Goal: Task Accomplishment & Management: Use online tool/utility

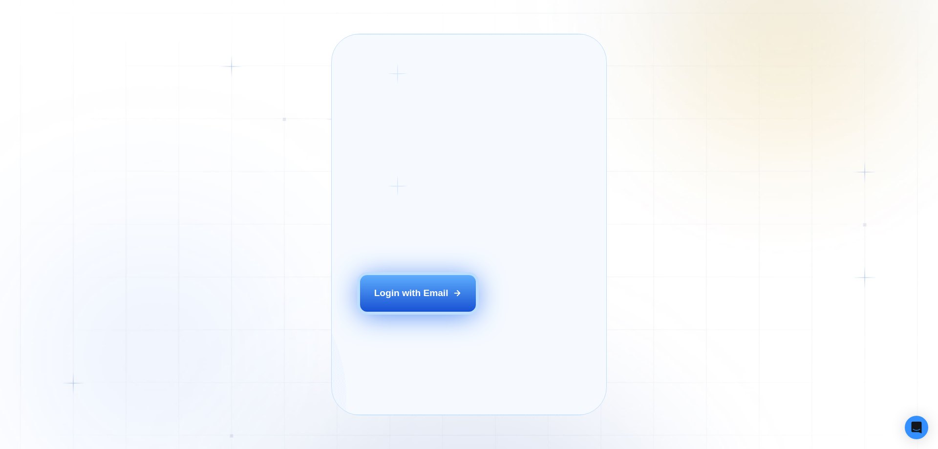
click at [428, 305] on button "Login with Email" at bounding box center [418, 293] width 116 height 36
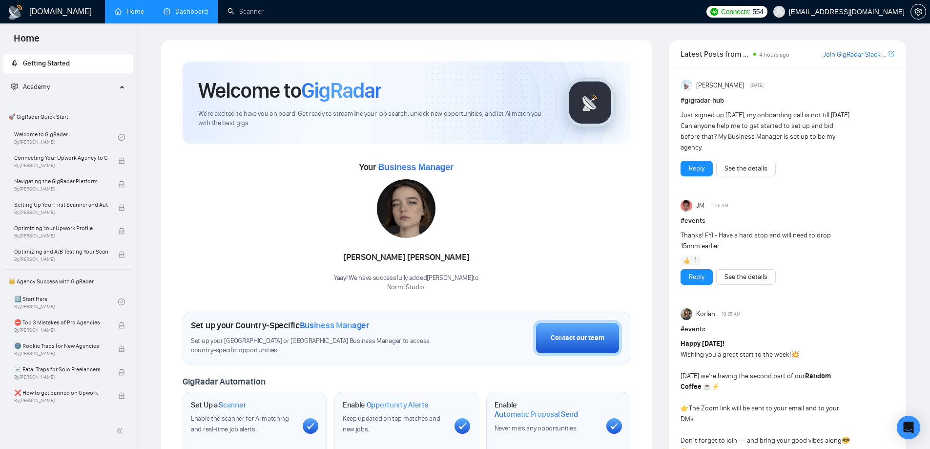
click at [206, 13] on link "Dashboard" at bounding box center [186, 11] width 44 height 8
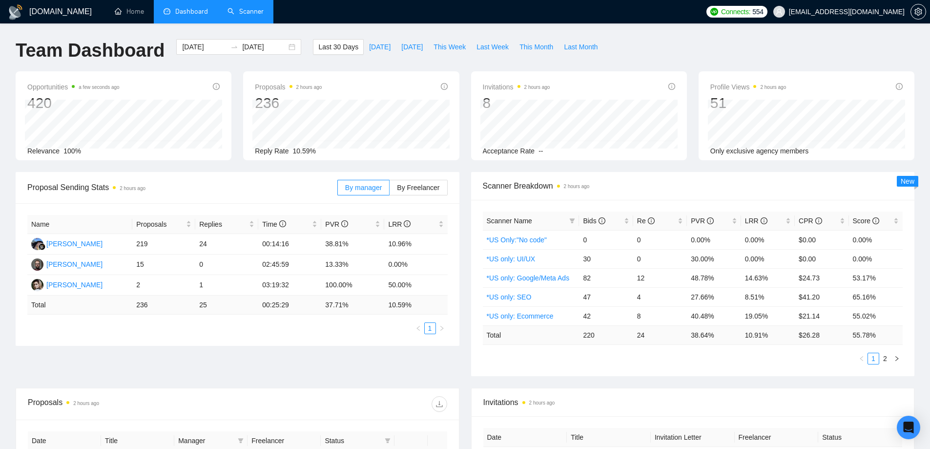
click at [234, 14] on link "Scanner" at bounding box center [246, 11] width 36 height 8
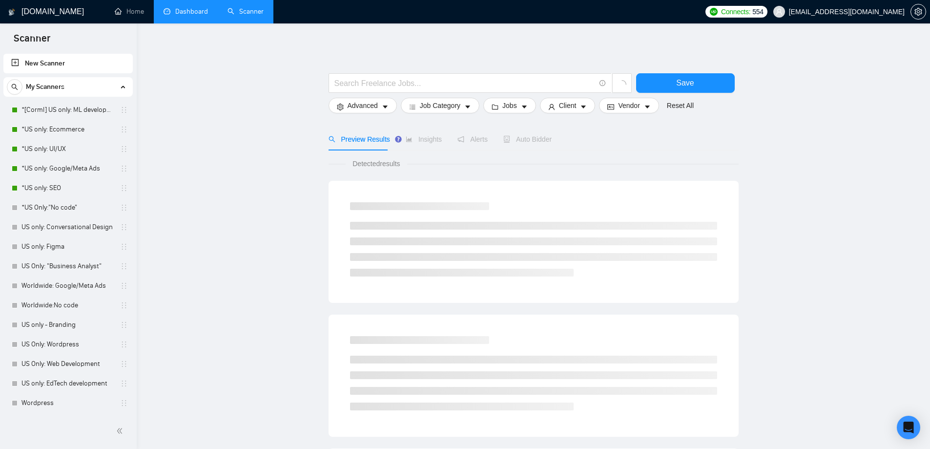
click at [184, 12] on link "Dashboard" at bounding box center [186, 11] width 44 height 8
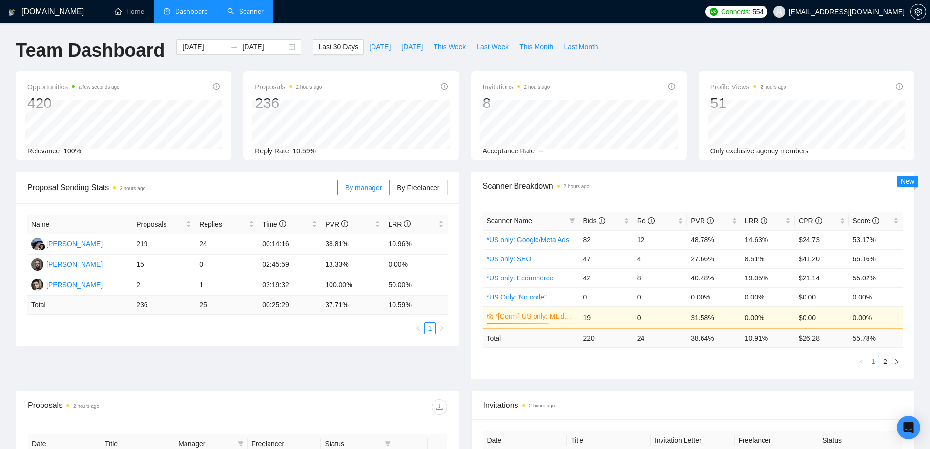
click at [238, 11] on link "Scanner" at bounding box center [246, 11] width 36 height 8
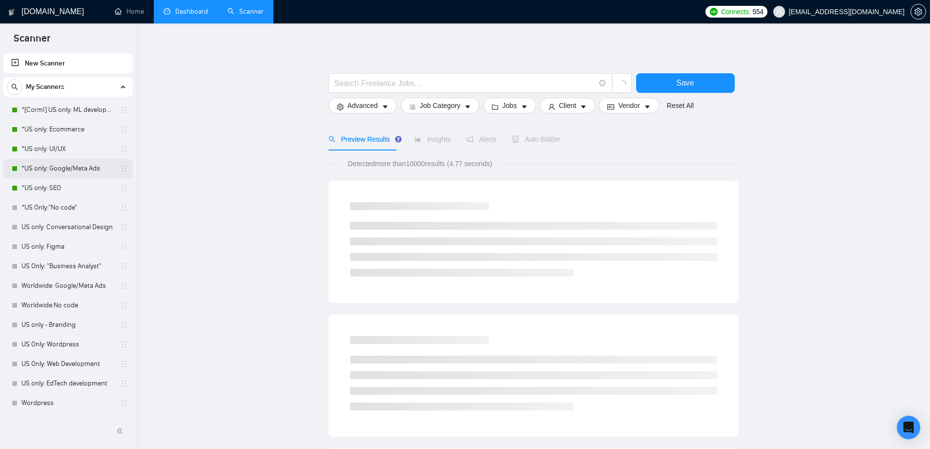
click at [72, 167] on link "*US only: Google/Meta Ads" at bounding box center [67, 169] width 93 height 20
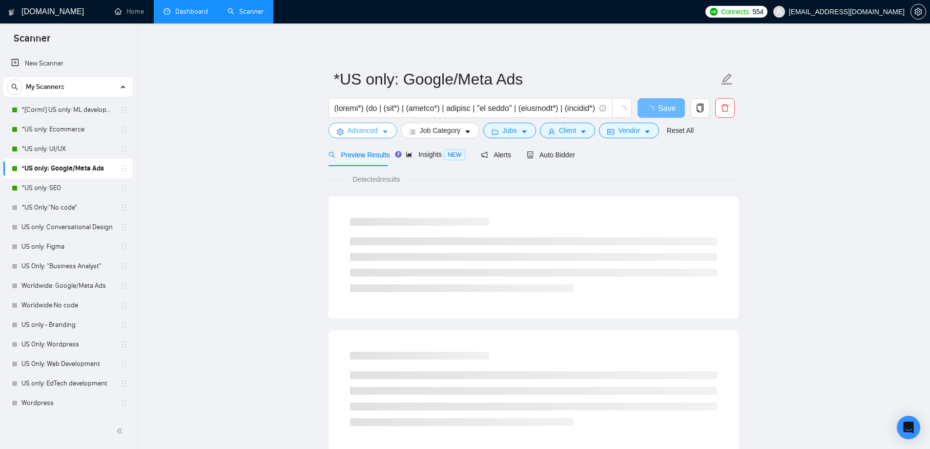
click at [364, 130] on span "Advanced" at bounding box center [363, 130] width 30 height 11
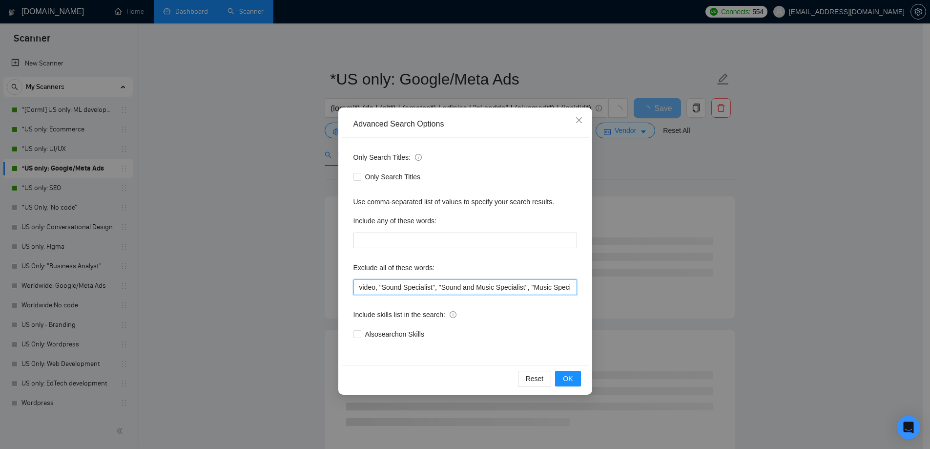
click at [360, 288] on input "video, "Sound Specialist", "Sound and Music Specialist", "Music Specialist", "F…" at bounding box center [466, 287] width 224 height 16
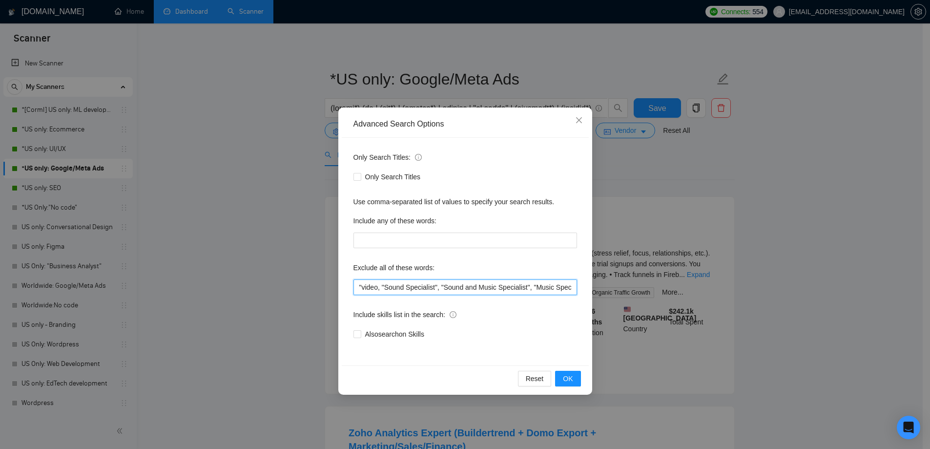
paste input "313408"
click at [369, 288] on input ""video, "Sound Specialist", "Sound and Music Specialist", "Music Specialist", "…" at bounding box center [466, 287] width 224 height 16
paste input "Sales associate"
type input ""Sales associate", "Sound Specialist", "Sound and Music Specialist", "Music Spe…"
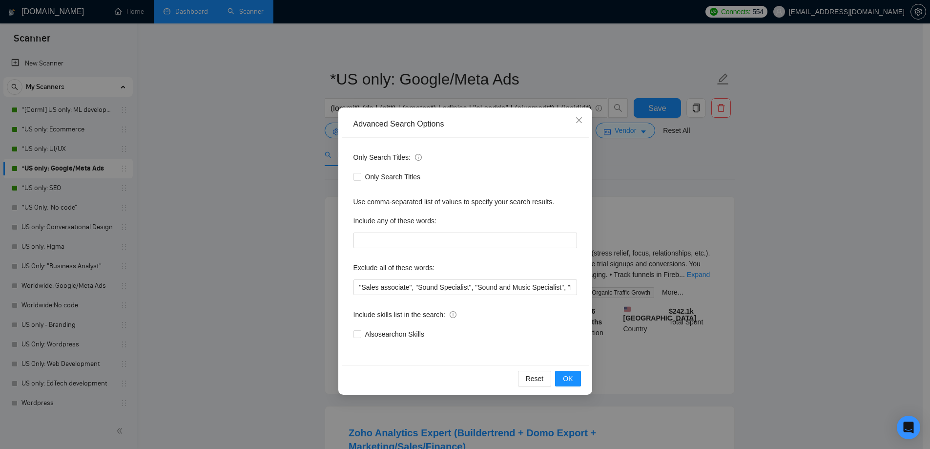
click at [508, 315] on div "Include skills list in the search:" at bounding box center [466, 317] width 224 height 20
drag, startPoint x: 445, startPoint y: 292, endPoint x: 561, endPoint y: 293, distance: 115.8
click at [561, 293] on input ""Sales associate", "Sound Specialist", "Sound and Music Specialist", "Music Spe…" at bounding box center [466, 287] width 224 height 16
click at [508, 292] on input ""Sales associate", "Sound Specialist", "Sound and Music Specialist", "Music Spe…" at bounding box center [466, 287] width 224 height 16
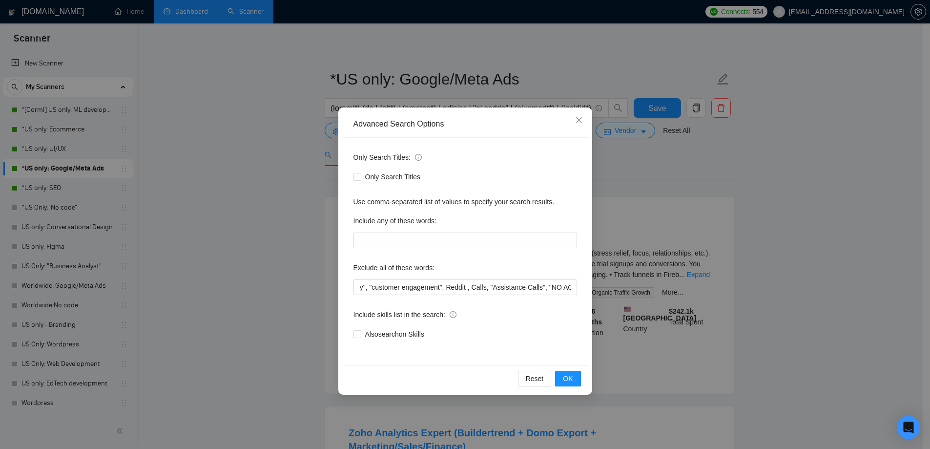
click at [510, 320] on div "Include skills list in the search:" at bounding box center [466, 317] width 224 height 20
drag, startPoint x: 521, startPoint y: 289, endPoint x: 334, endPoint y: 287, distance: 186.6
click at [334, 287] on div "Advanced Search Options Only Search Titles: Only Search Titles Use comma-separa…" at bounding box center [465, 224] width 930 height 449
click at [485, 299] on div "Only Search Titles: Only Search Titles Use comma-separated list of values to sp…" at bounding box center [465, 252] width 247 height 228
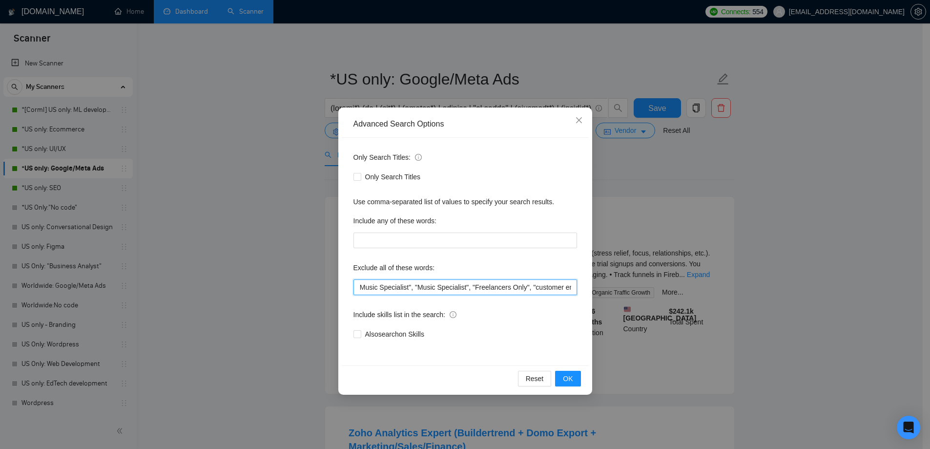
scroll to position [0, 338]
drag, startPoint x: 518, startPoint y: 287, endPoint x: 506, endPoint y: 287, distance: 12.7
click at [506, 287] on input ""Sales associate", "Sound Specialist", "Sound and Music Specialist", "Music Spe…" at bounding box center [466, 287] width 224 height 16
click at [475, 300] on div "Only Search Titles: Only Search Titles Use comma-separated list of values to sp…" at bounding box center [465, 252] width 247 height 228
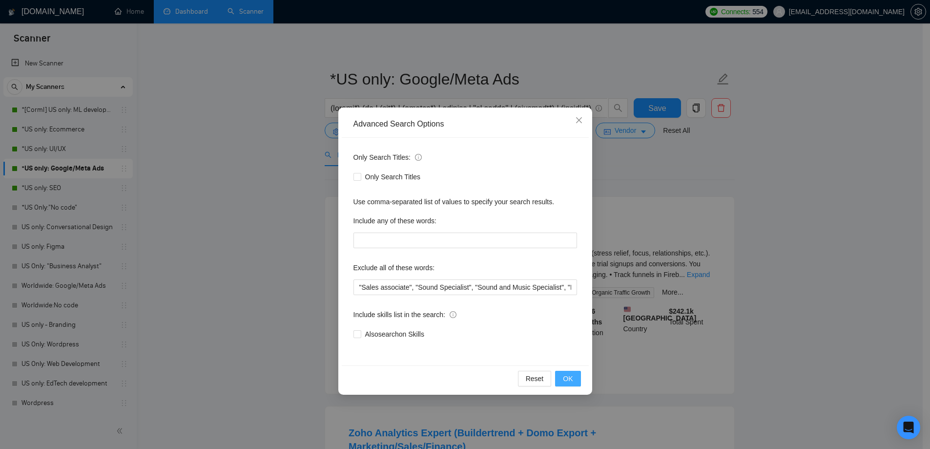
click at [570, 376] on span "OK" at bounding box center [568, 378] width 10 height 11
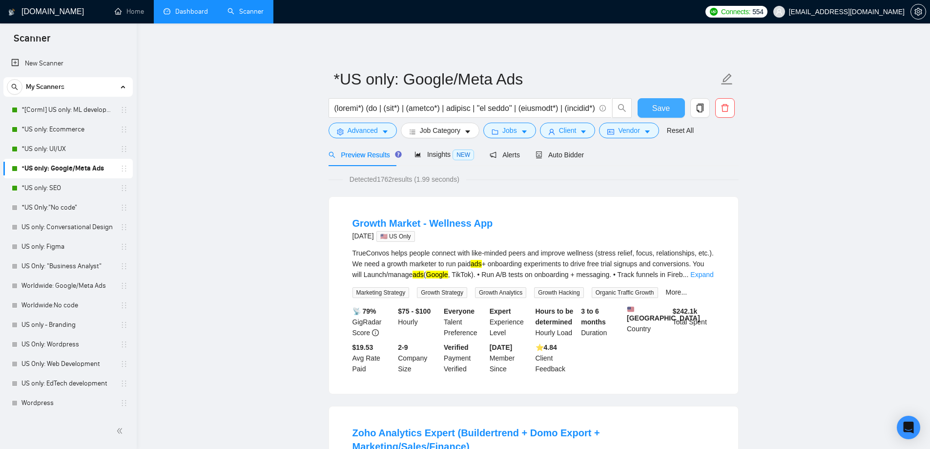
click at [665, 106] on span "Save" at bounding box center [662, 108] width 18 height 12
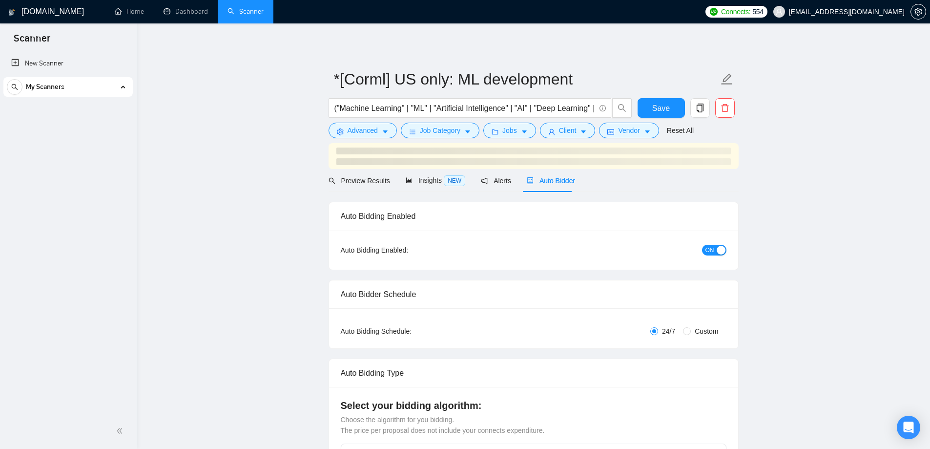
radio input "false"
radio input "true"
checkbox input "true"
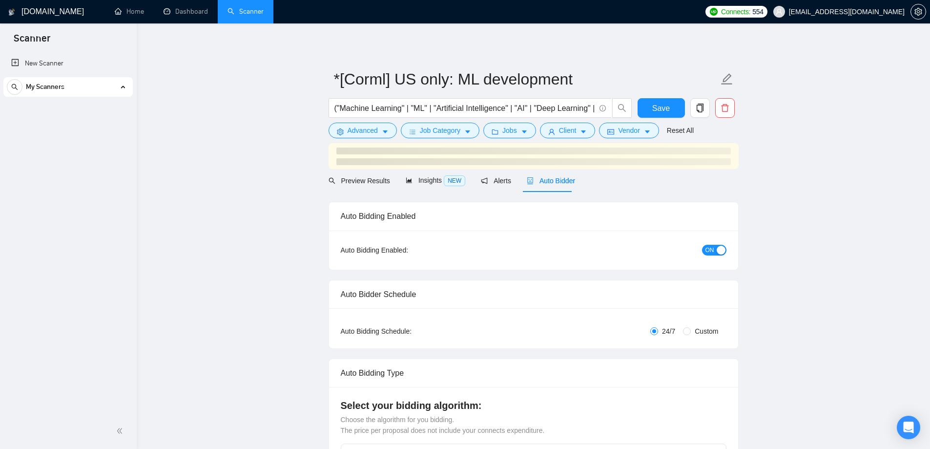
checkbox input "true"
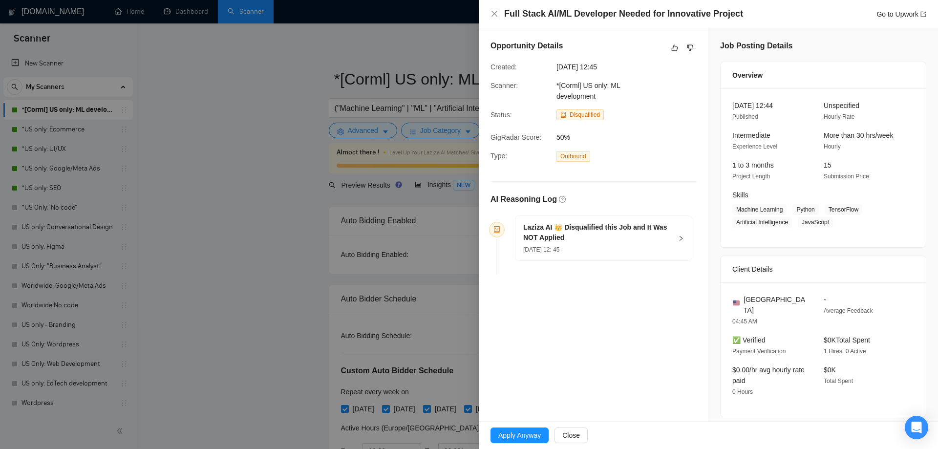
click at [672, 239] on div "Laziza AI 👑 Disqualified this Job and It Was NOT Applied [DATE] 12: 45" at bounding box center [603, 238] width 176 height 44
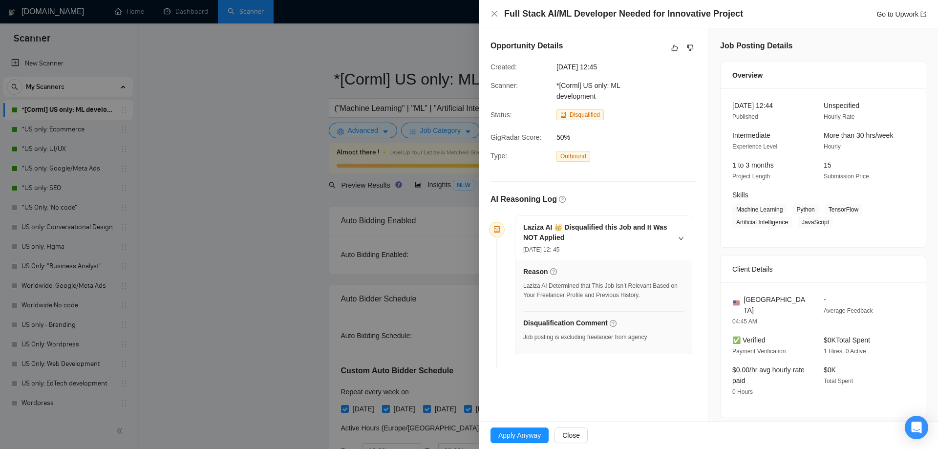
click at [544, 337] on div "Job posting is excluding freelancer from agency" at bounding box center [585, 337] width 124 height 9
click at [575, 380] on div "Opportunity Details Created: [DATE] 12:45 Scanner: *[Corml] [GEOGRAPHIC_DATA] o…" at bounding box center [593, 205] width 229 height 355
click at [495, 11] on icon "close" at bounding box center [494, 14] width 8 height 8
